Goal: Task Accomplishment & Management: Use online tool/utility

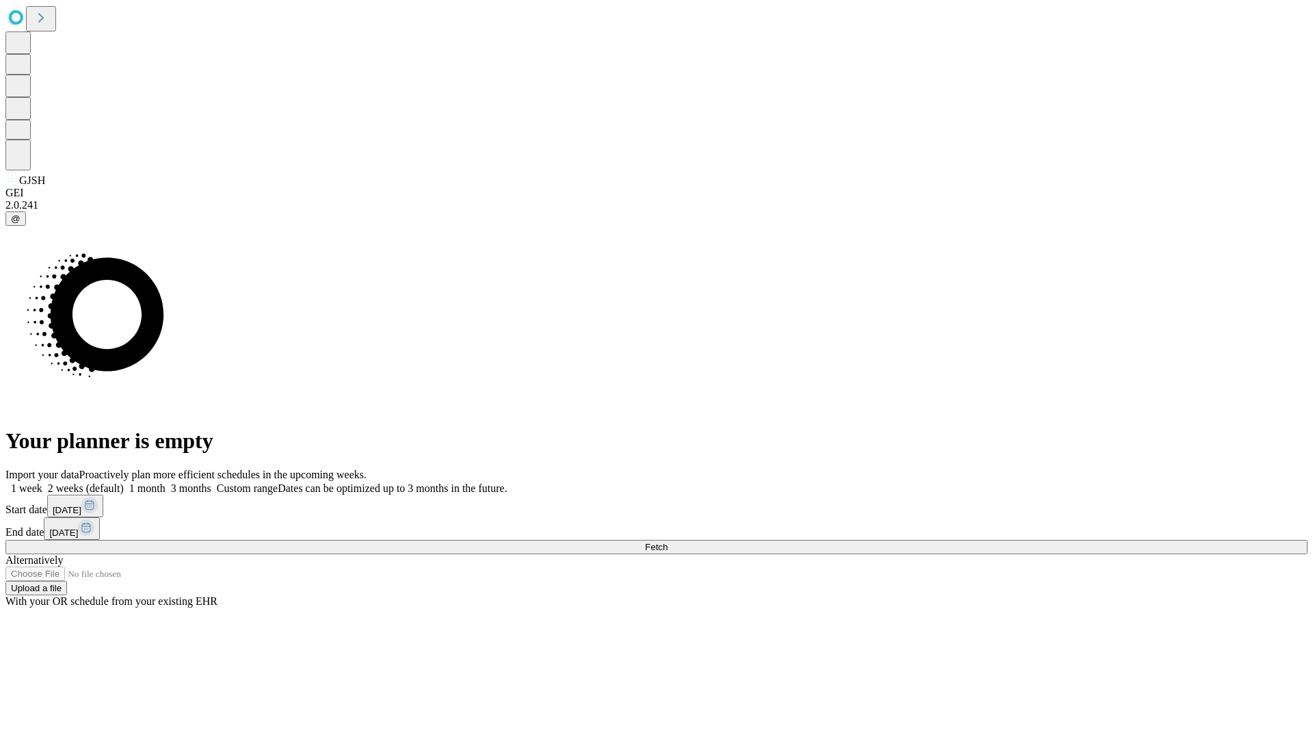
click at [667, 542] on span "Fetch" at bounding box center [656, 547] width 23 height 10
